Goal: Book appointment/travel/reservation

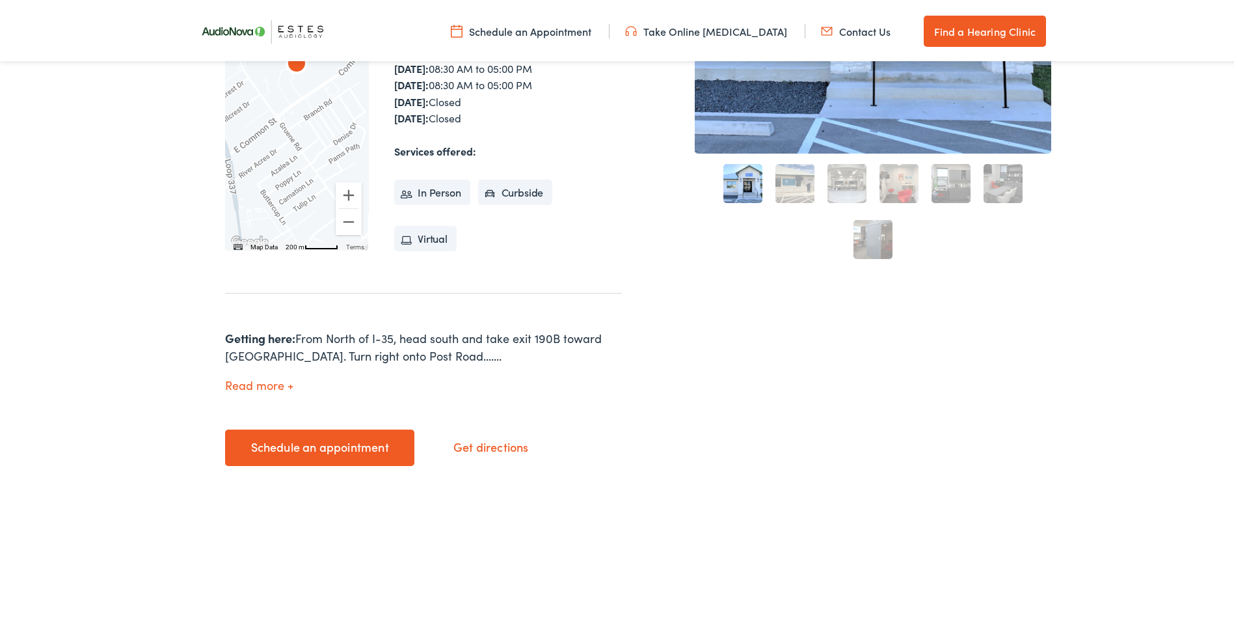
scroll to position [390, 0]
click at [340, 449] on link "Schedule an appointment" at bounding box center [319, 444] width 189 height 36
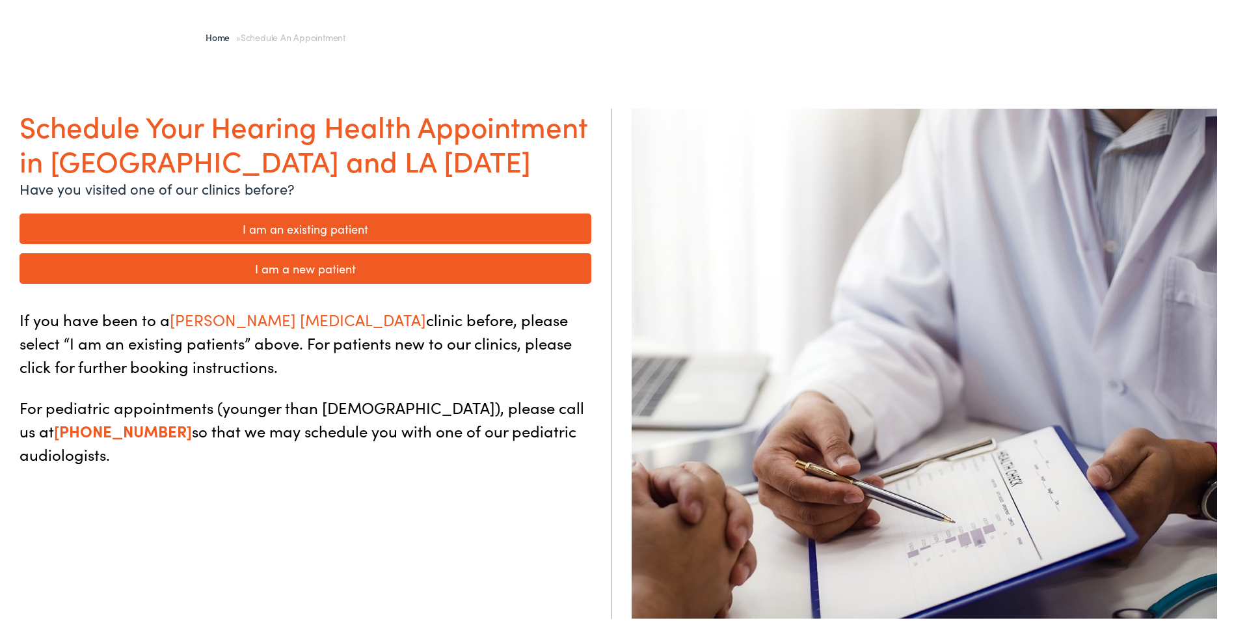
scroll to position [65, 0]
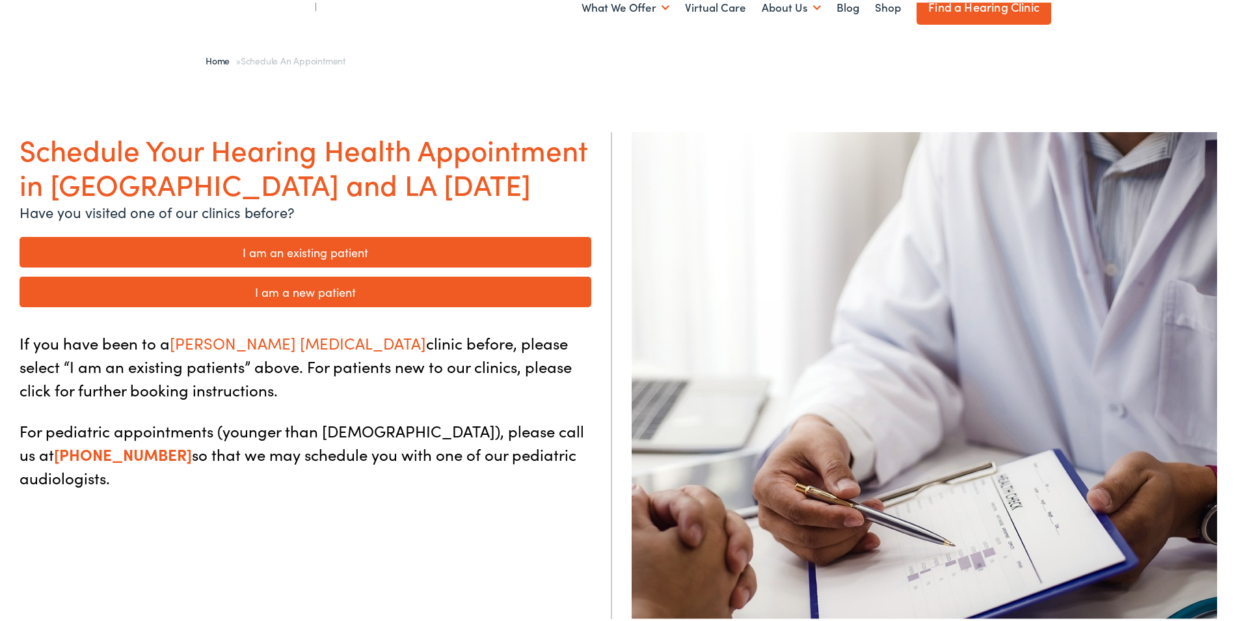
click at [341, 290] on link "I am a new patient" at bounding box center [306, 289] width 572 height 31
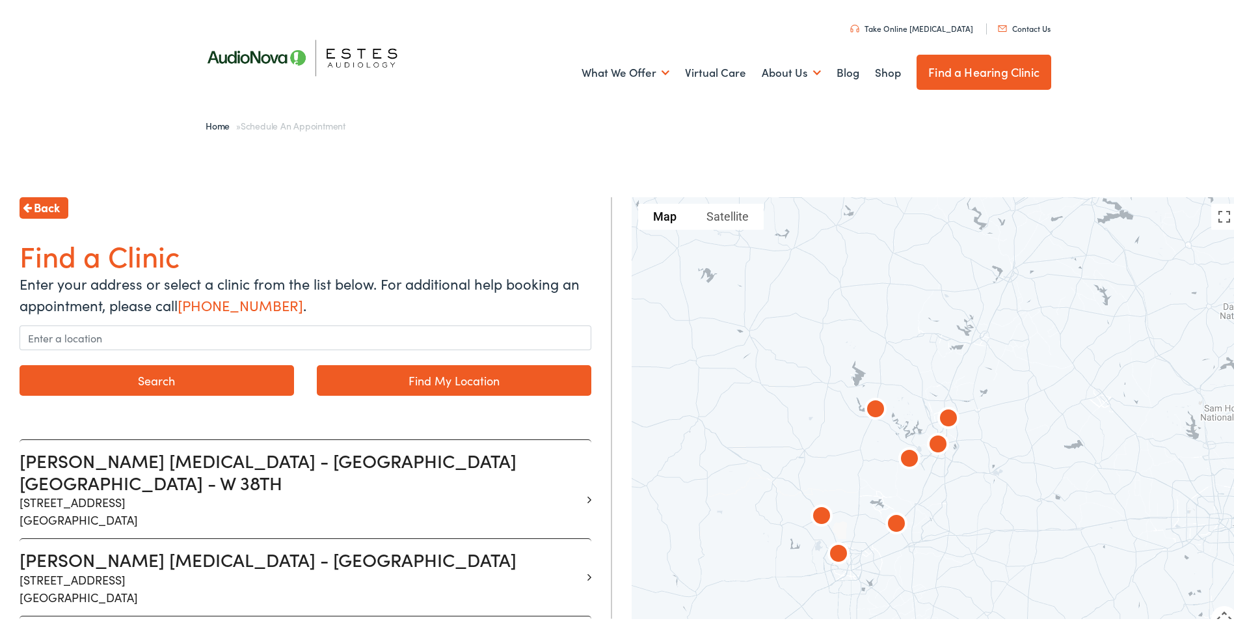
click at [399, 381] on link "Find My Location" at bounding box center [454, 377] width 275 height 31
type input "Bulverde, Texas"
click at [227, 372] on button "Search" at bounding box center [157, 377] width 275 height 31
click at [164, 380] on button "Search" at bounding box center [157, 377] width 275 height 31
click at [488, 372] on link "Find My Location" at bounding box center [454, 377] width 275 height 31
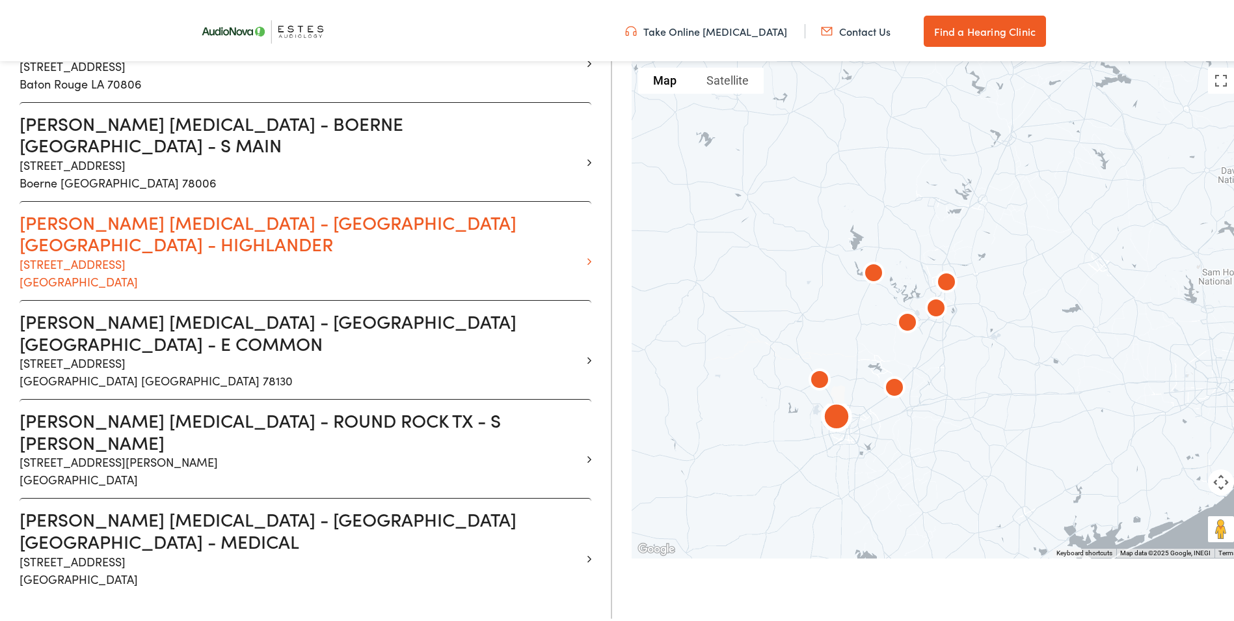
scroll to position [521, 0]
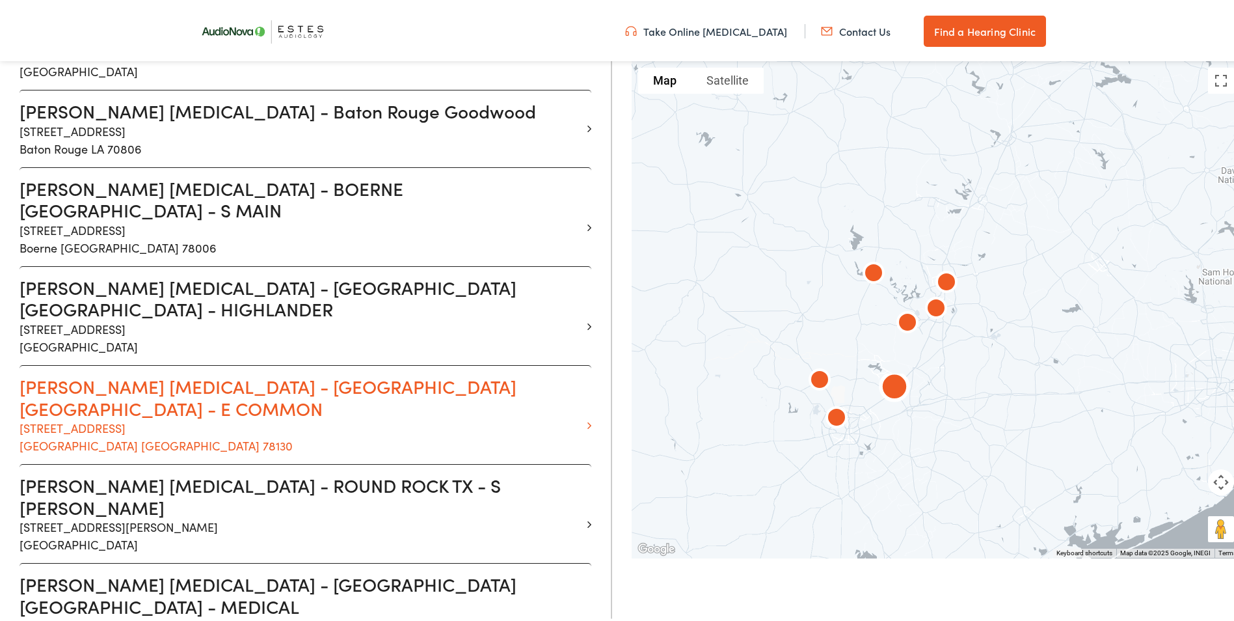
click at [288, 416] on p "1529 Common Street New Braunfels TX 78130" at bounding box center [301, 433] width 562 height 35
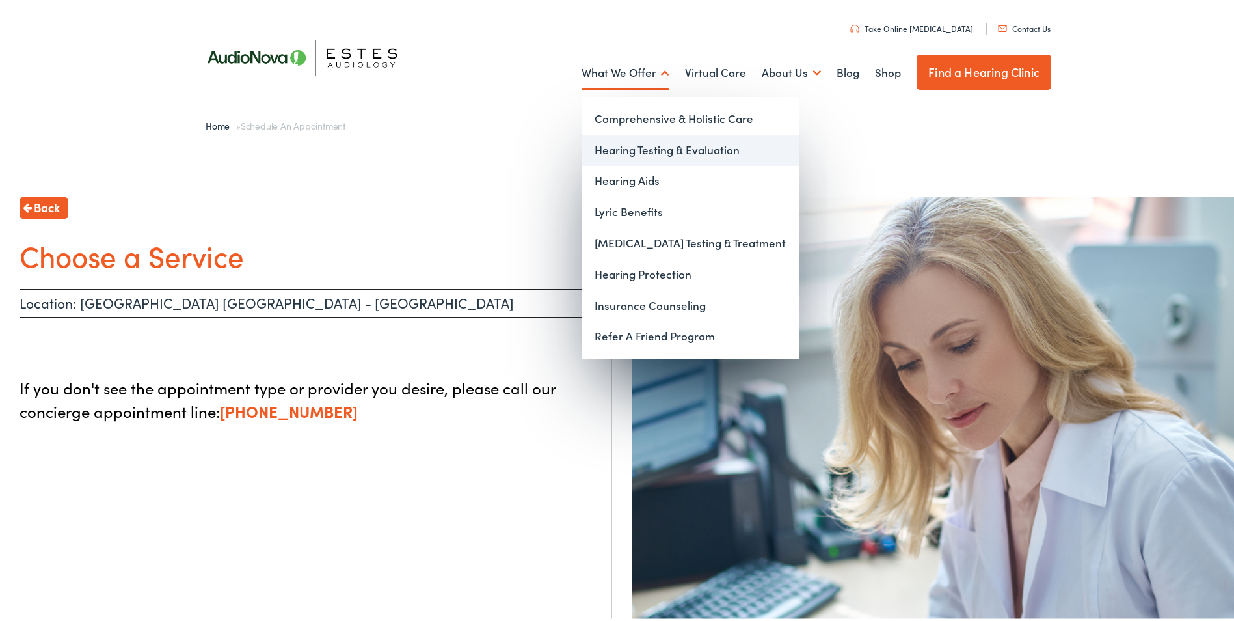
click at [600, 145] on link "Hearing Testing & Evaluation" at bounding box center [690, 147] width 217 height 31
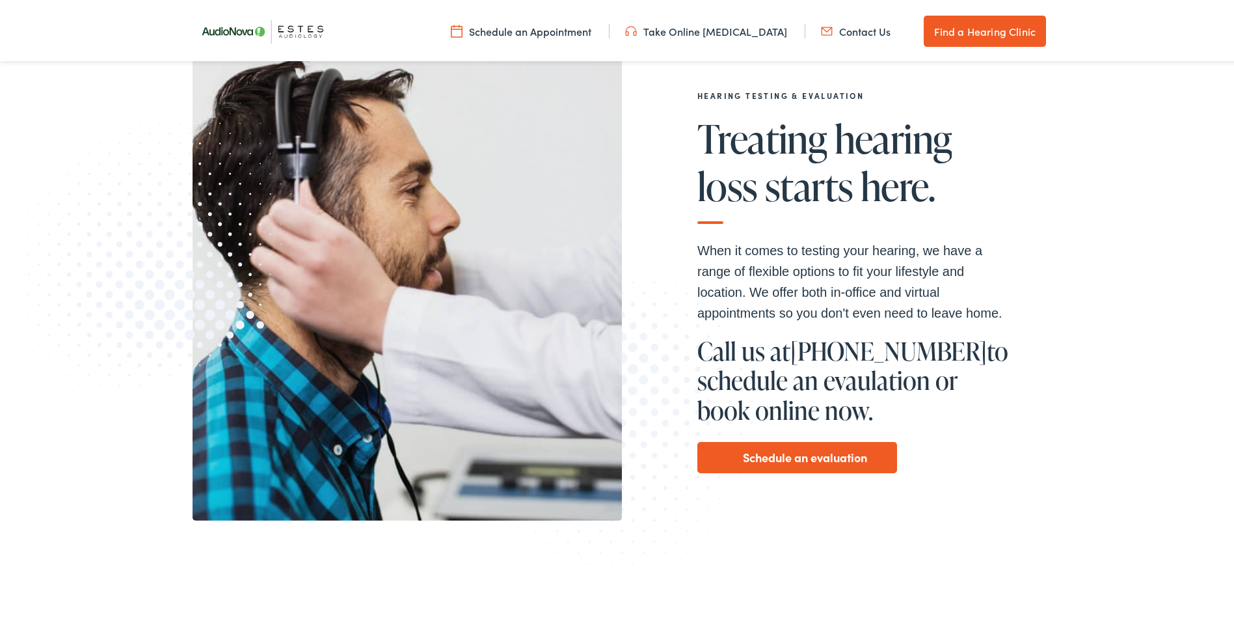
scroll to position [260, 0]
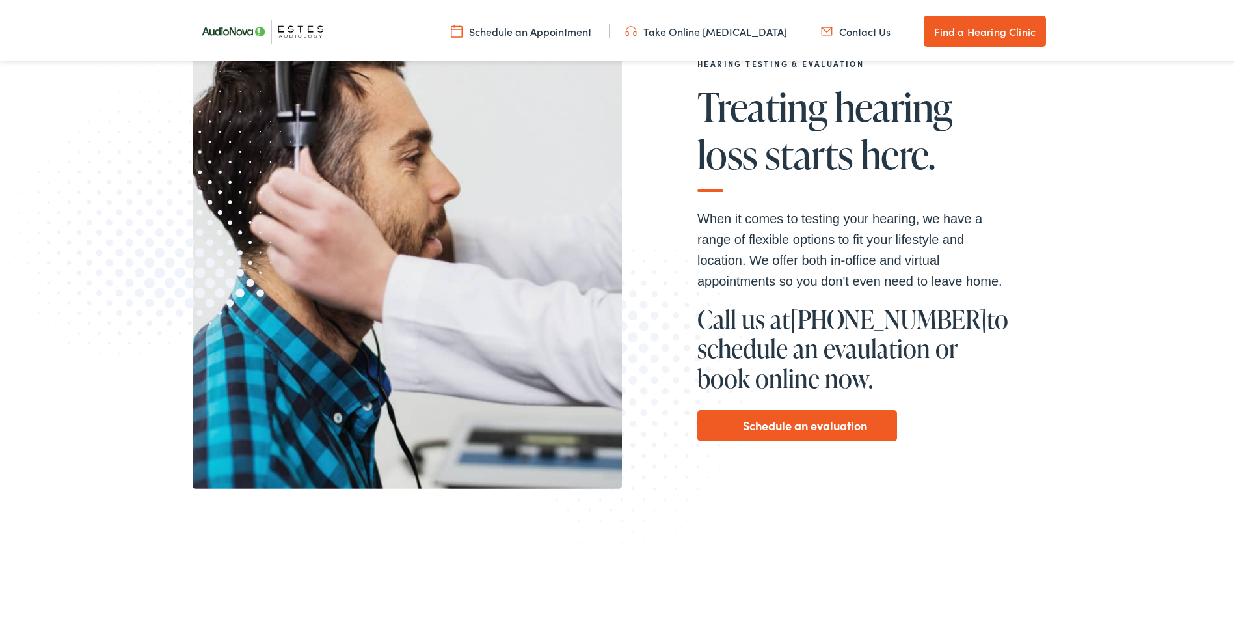
click at [817, 420] on link "Schedule an evaluation" at bounding box center [805, 423] width 124 height 21
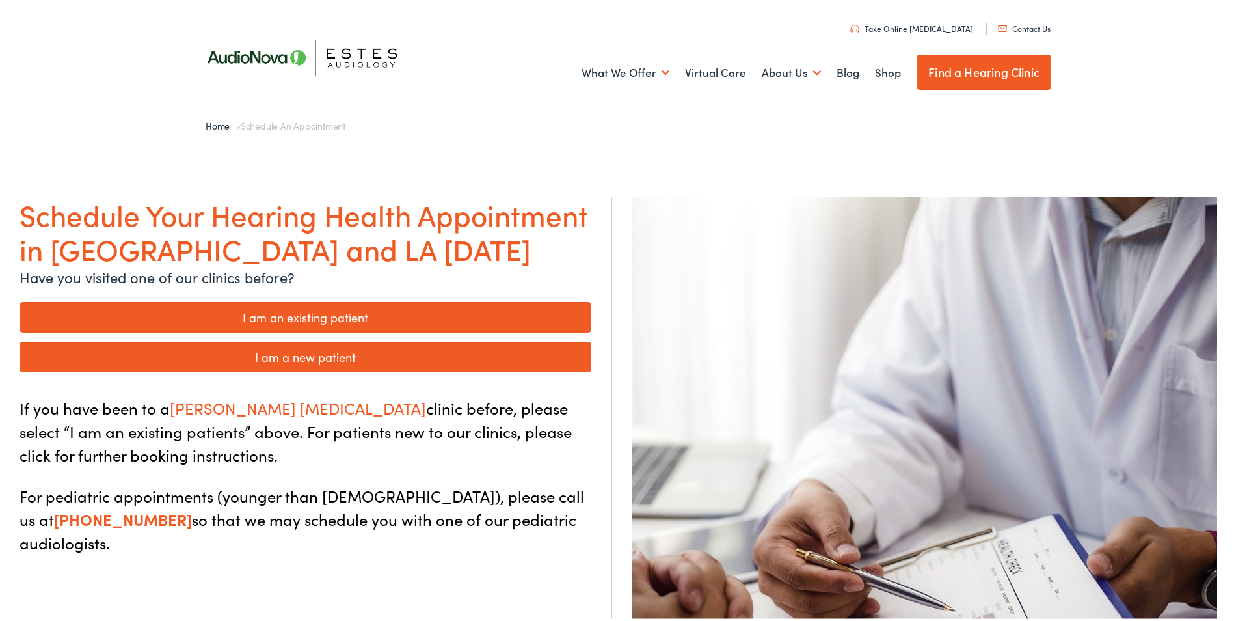
click at [319, 355] on link "I am a new patient" at bounding box center [306, 354] width 572 height 31
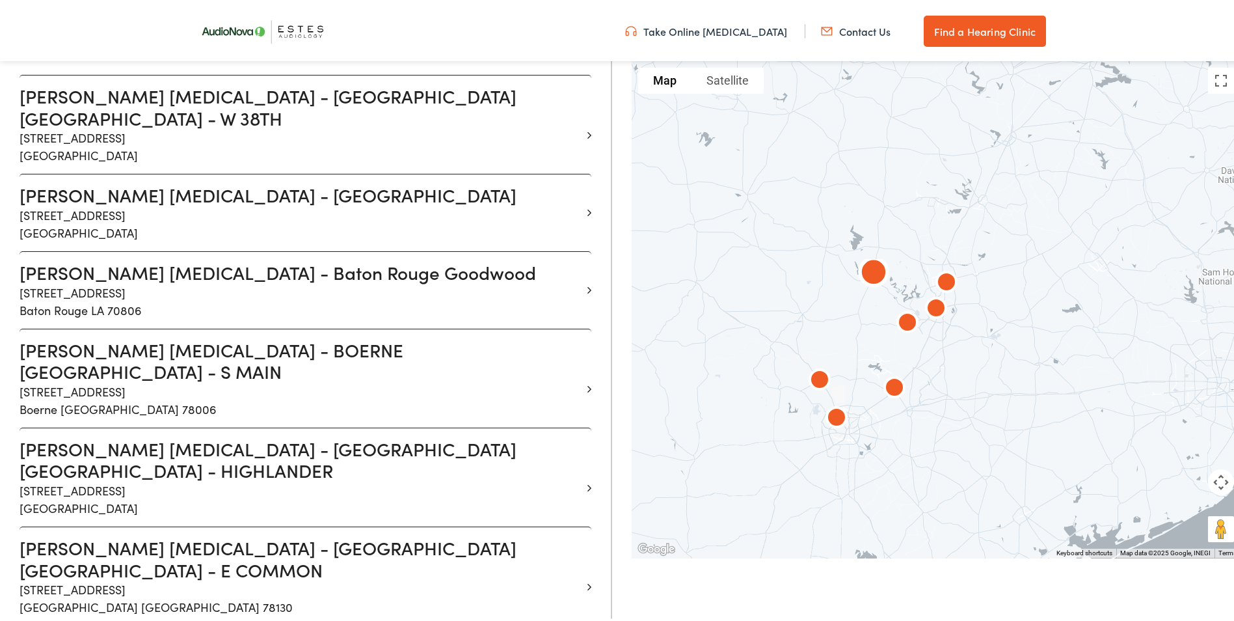
scroll to position [390, 0]
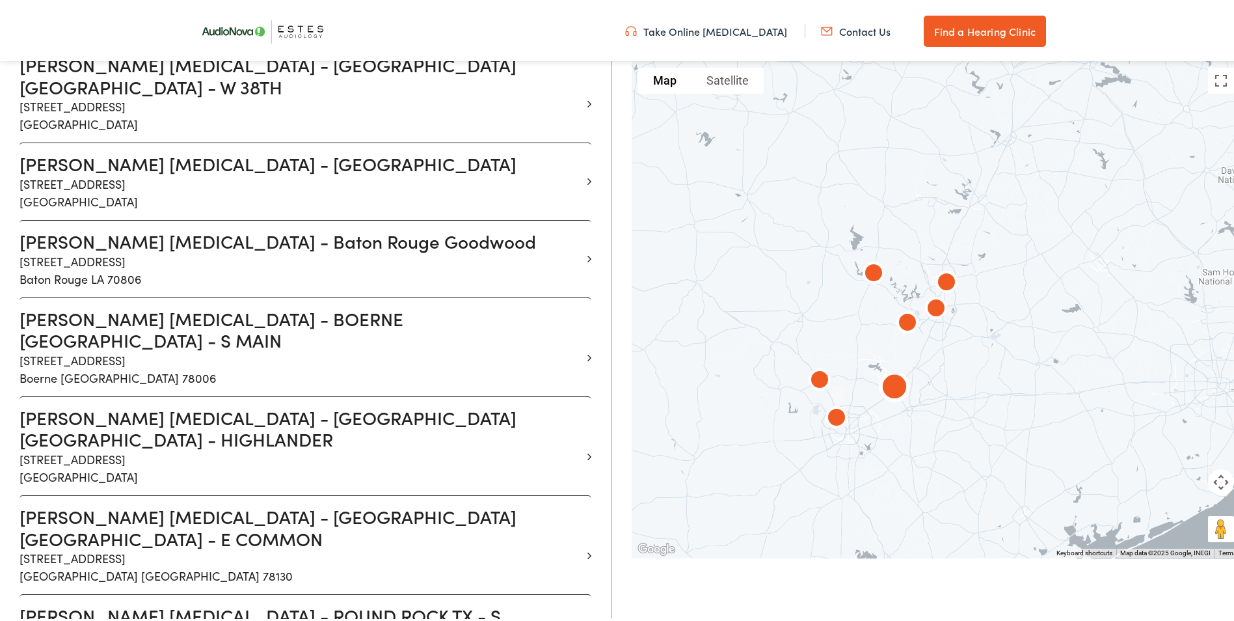
click at [578, 493] on li "[PERSON_NAME] [MEDICAL_DATA] - [GEOGRAPHIC_DATA] [GEOGRAPHIC_DATA] - E COMMON […" at bounding box center [306, 542] width 572 height 99
click at [582, 493] on li "[PERSON_NAME] [MEDICAL_DATA] - [GEOGRAPHIC_DATA] [GEOGRAPHIC_DATA] - E COMMON […" at bounding box center [306, 542] width 572 height 99
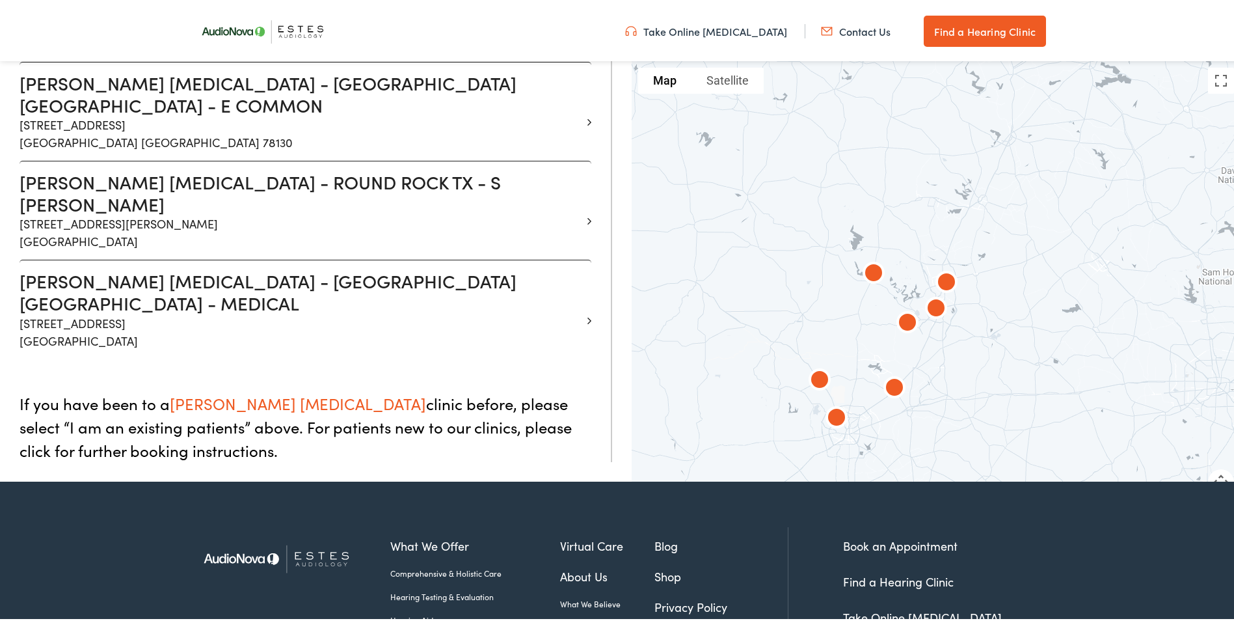
scroll to position [846, 0]
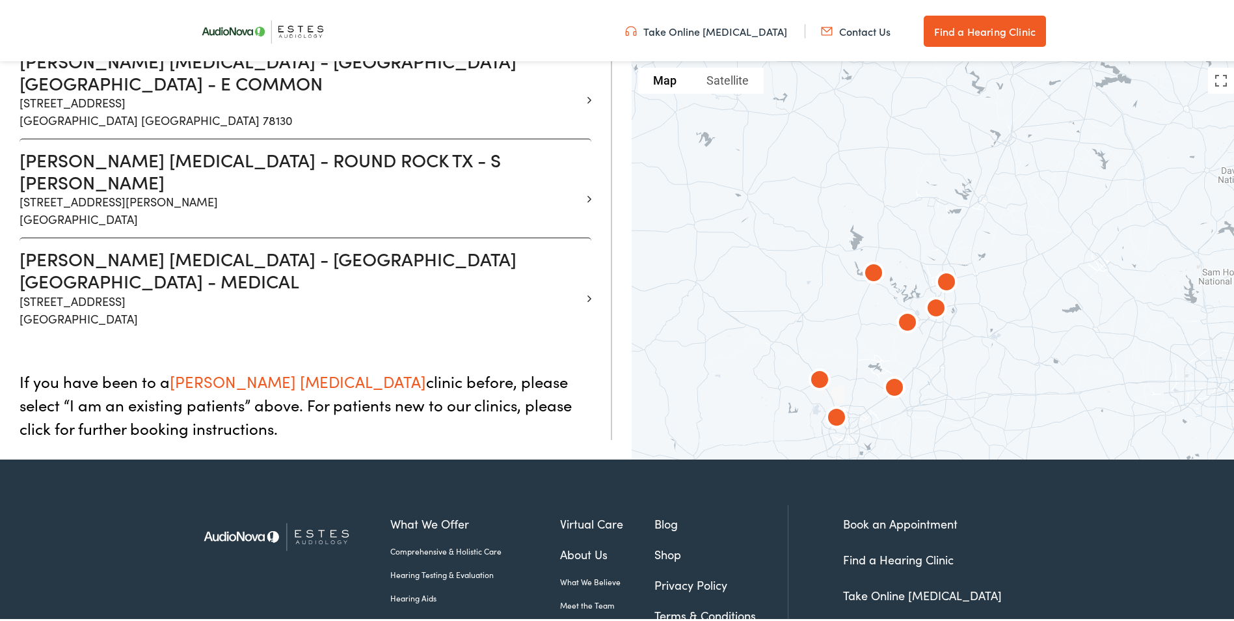
click at [895, 584] on link "Take Online [MEDICAL_DATA]" at bounding box center [922, 592] width 159 height 16
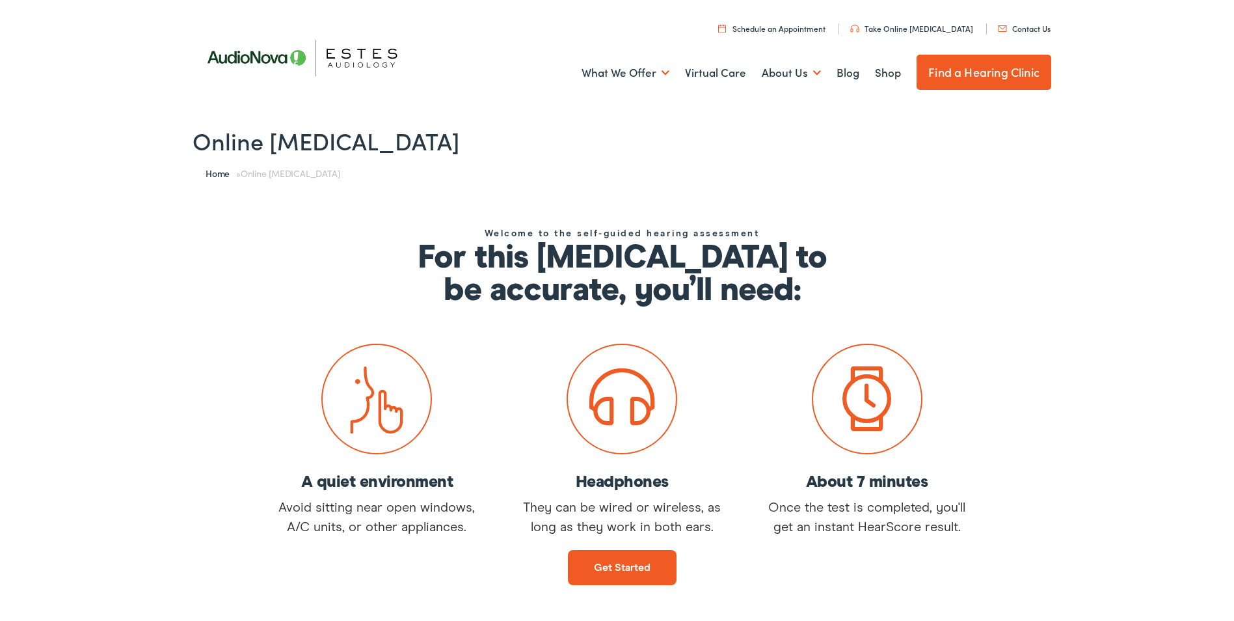
click at [961, 70] on link "Find a Hearing Clinic" at bounding box center [984, 69] width 135 height 35
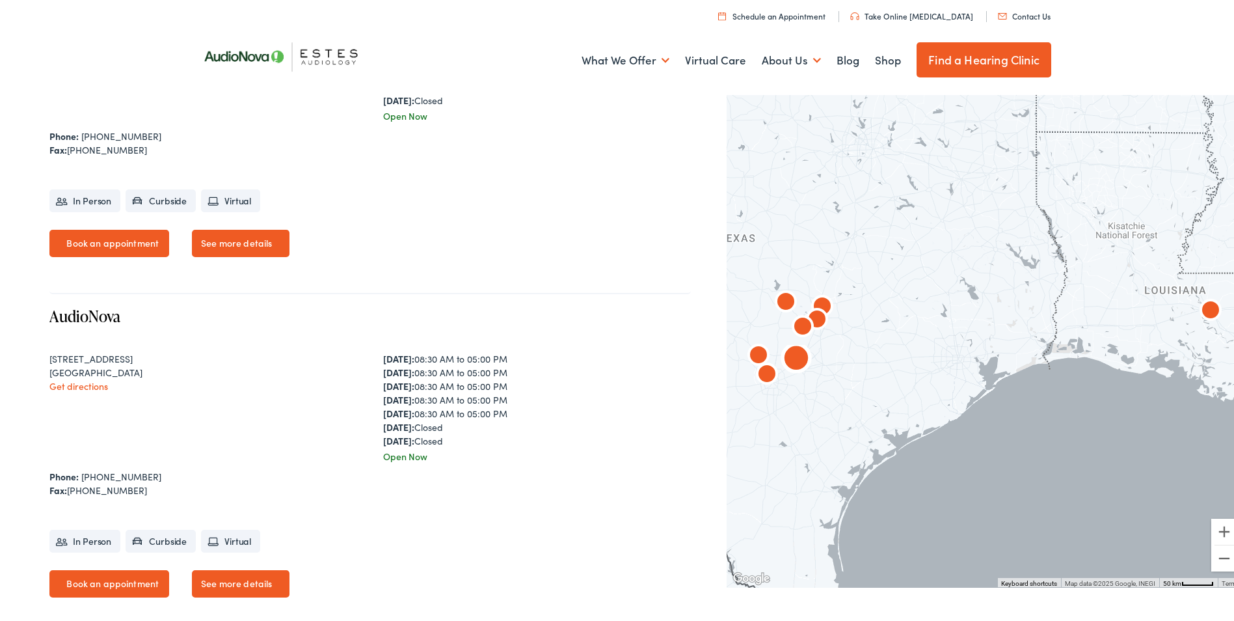
scroll to position [1887, 0]
